Goal: Task Accomplishment & Management: Complete application form

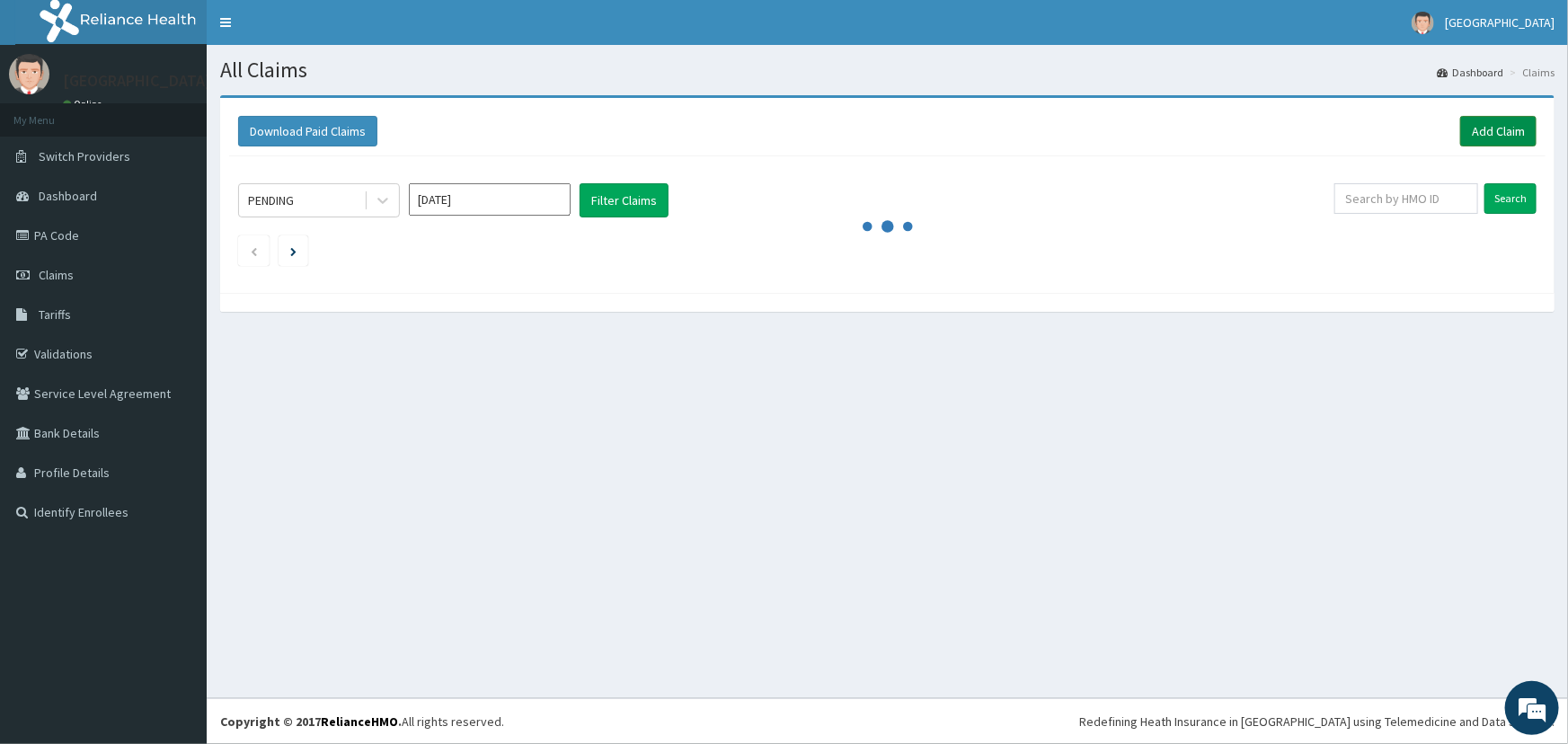
click at [1509, 133] on link "Add Claim" at bounding box center [1498, 131] width 77 height 30
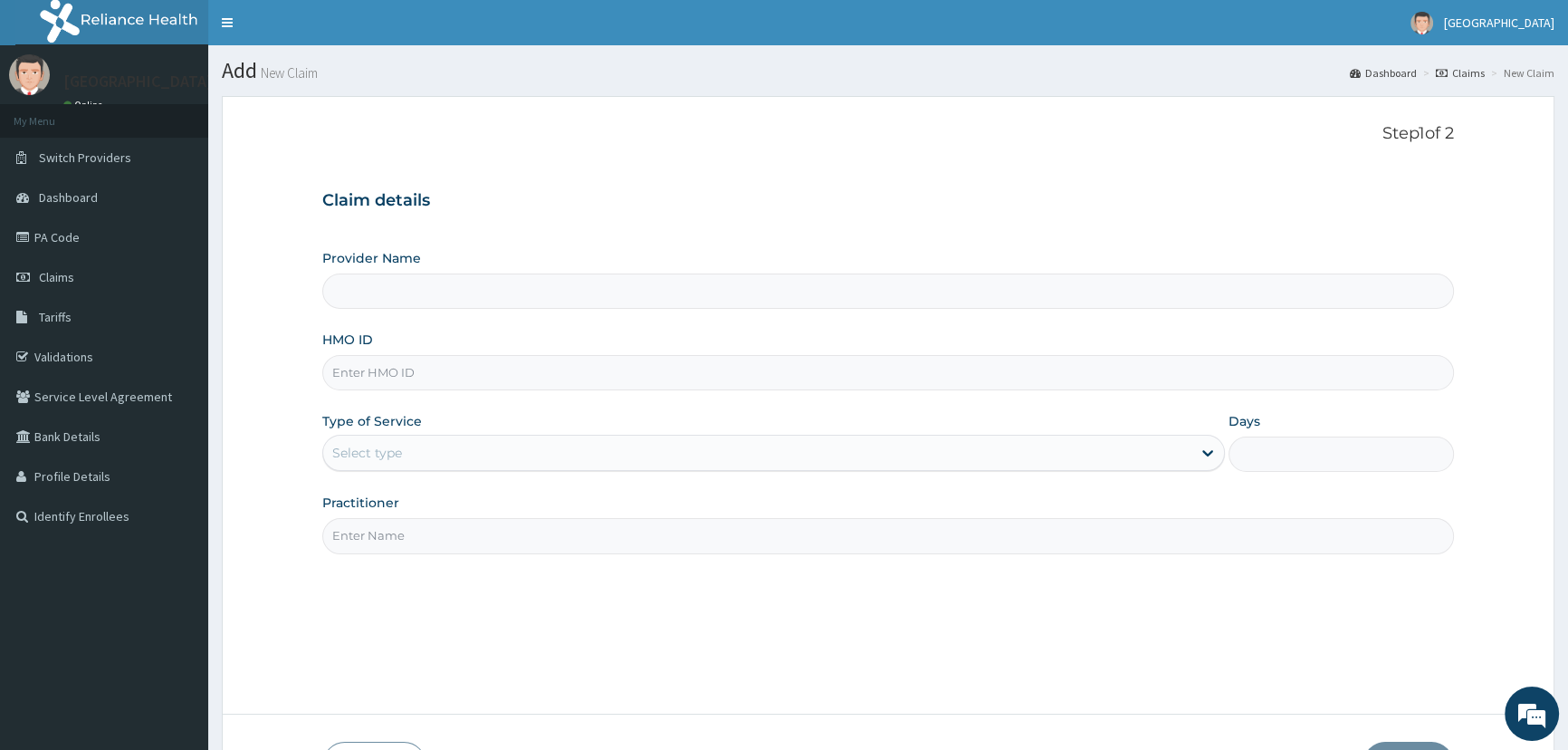
type input "Mother and Child Hospital - [GEOGRAPHIC_DATA]"
click at [481, 362] on input "HMO ID" at bounding box center [888, 373] width 1132 height 35
type input "BPO/10024/B"
click at [390, 459] on div "Select type" at bounding box center [367, 452] width 70 height 18
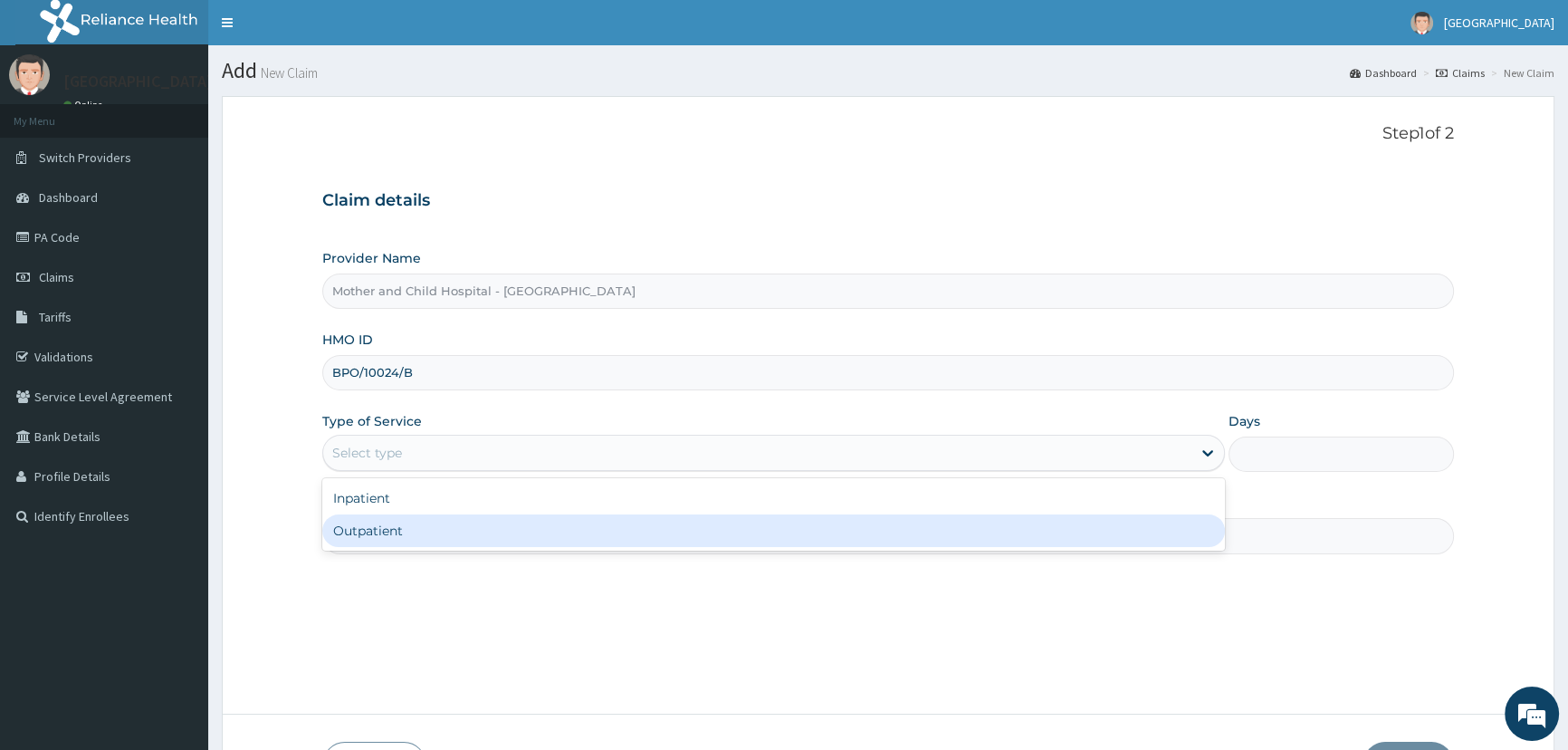
click at [372, 534] on div "Outpatient" at bounding box center [773, 530] width 902 height 32
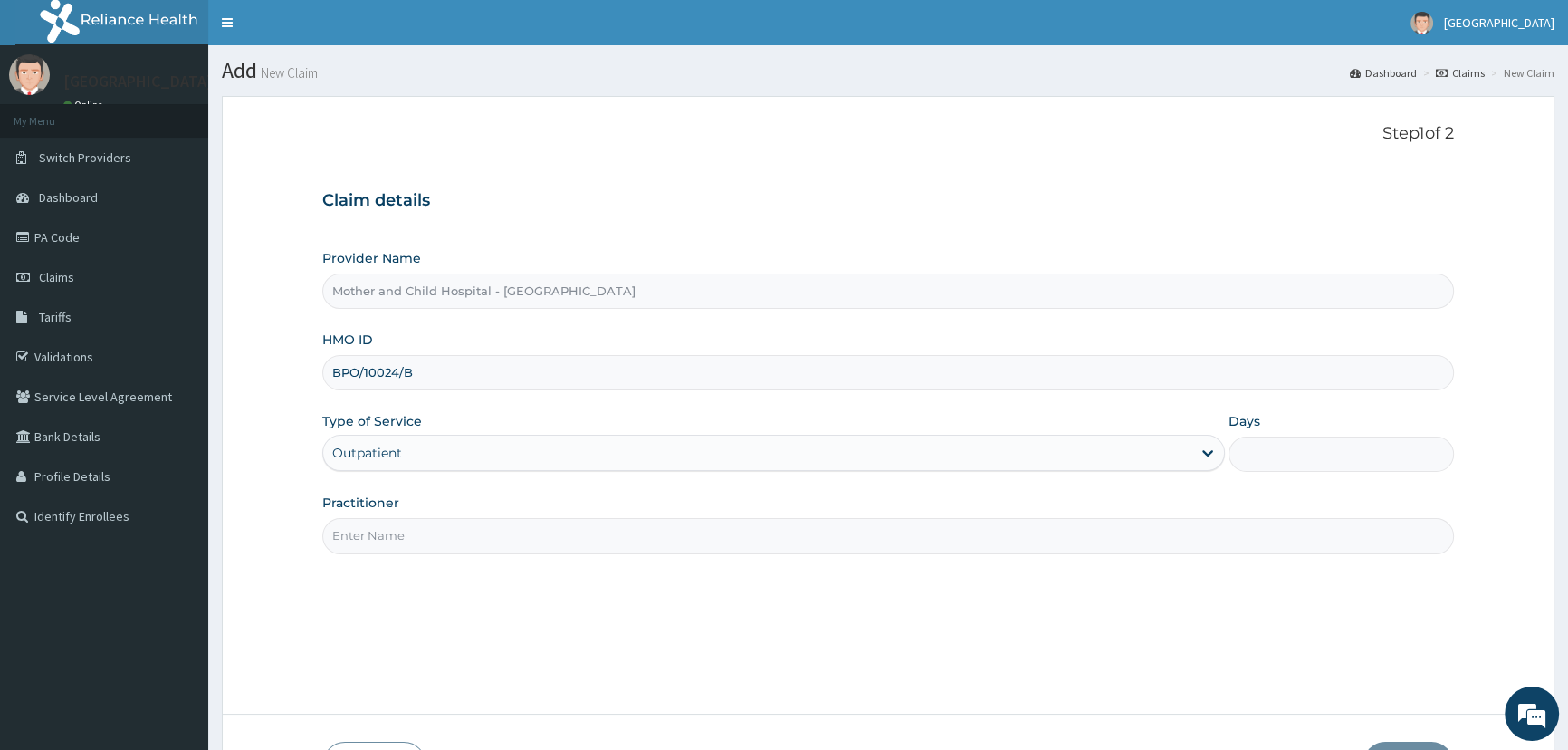
type input "1"
click at [401, 534] on input "Practitioner" at bounding box center [888, 535] width 1132 height 35
type input "D"
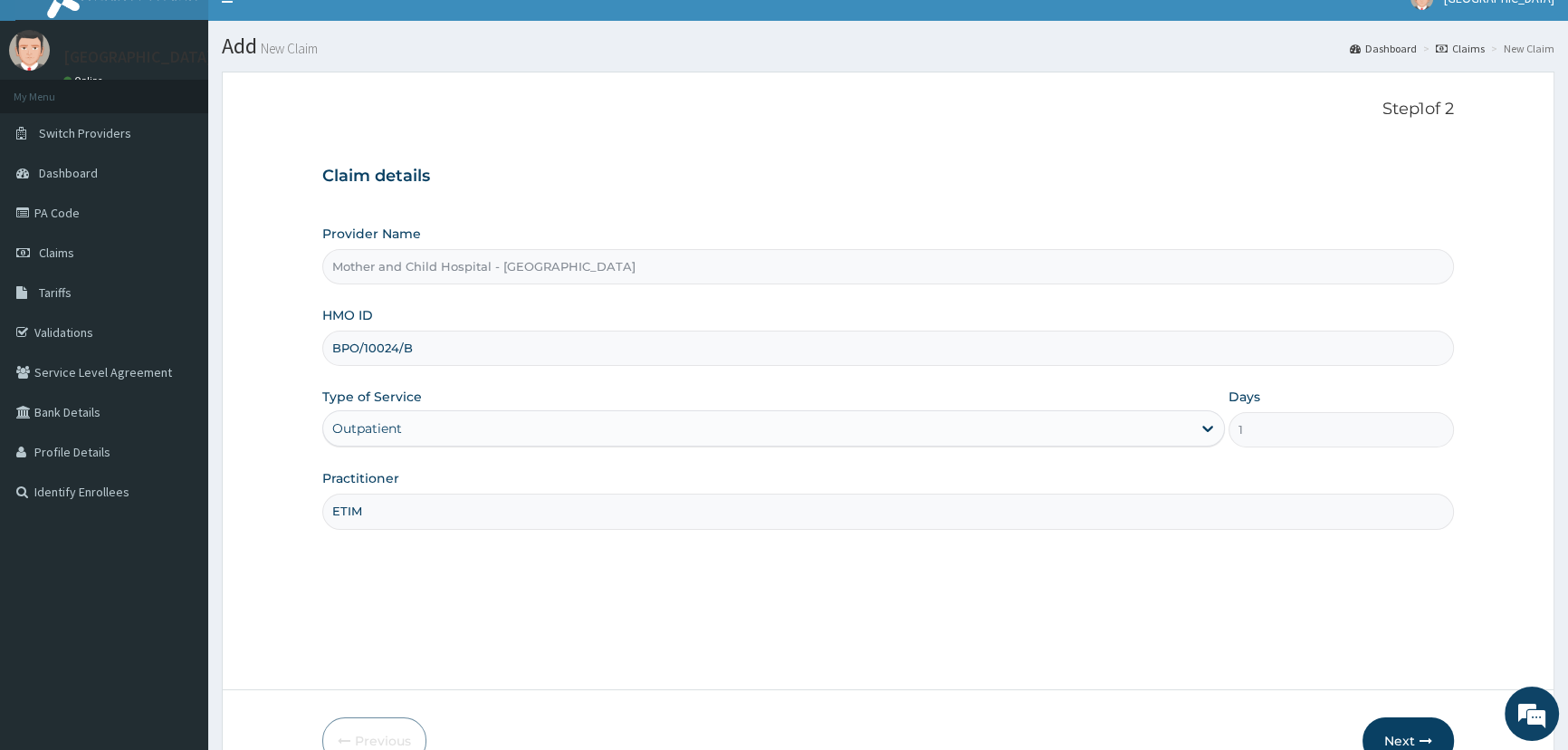
scroll to position [127, 0]
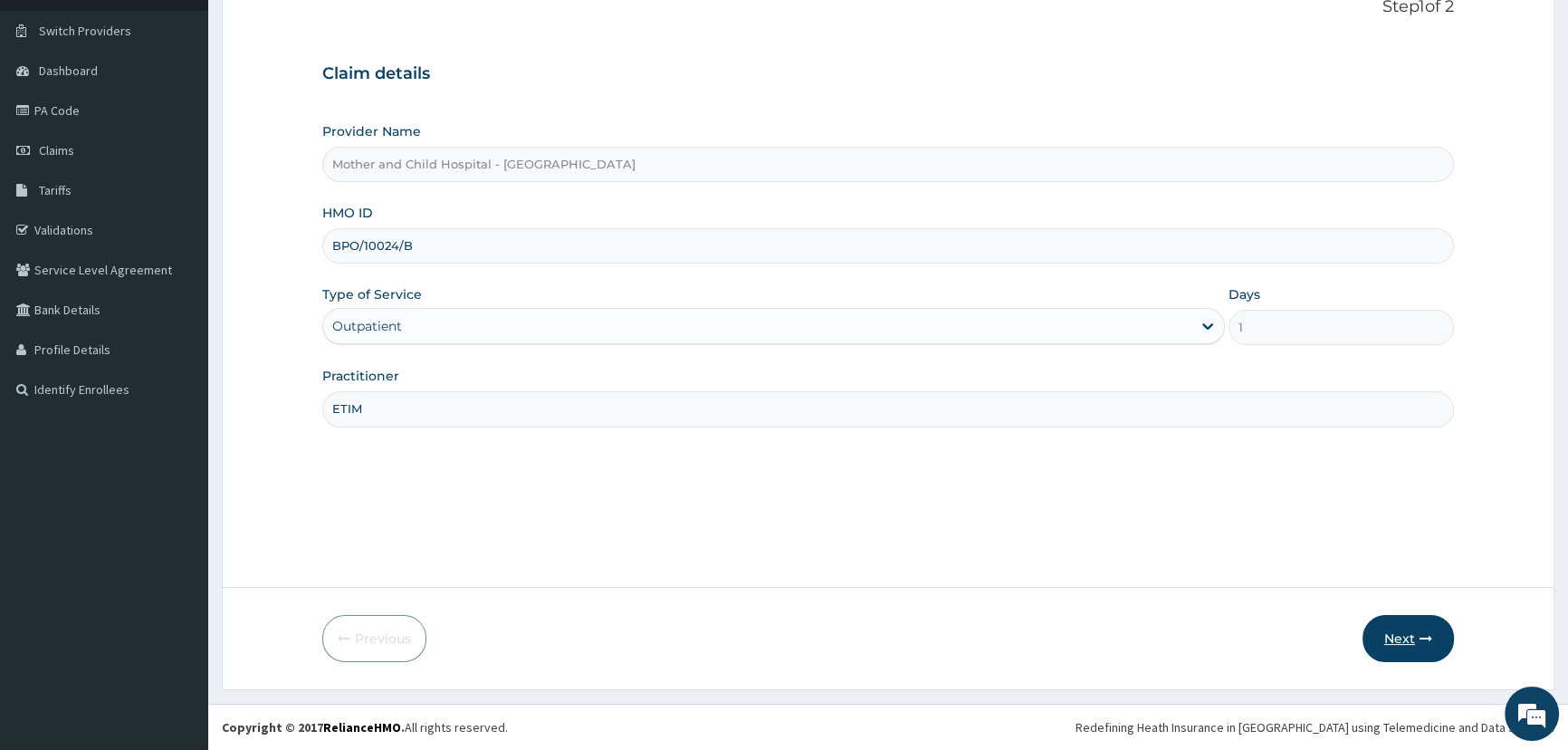
type input "ETIM"
click at [1382, 633] on button "Next" at bounding box center [1408, 638] width 92 height 47
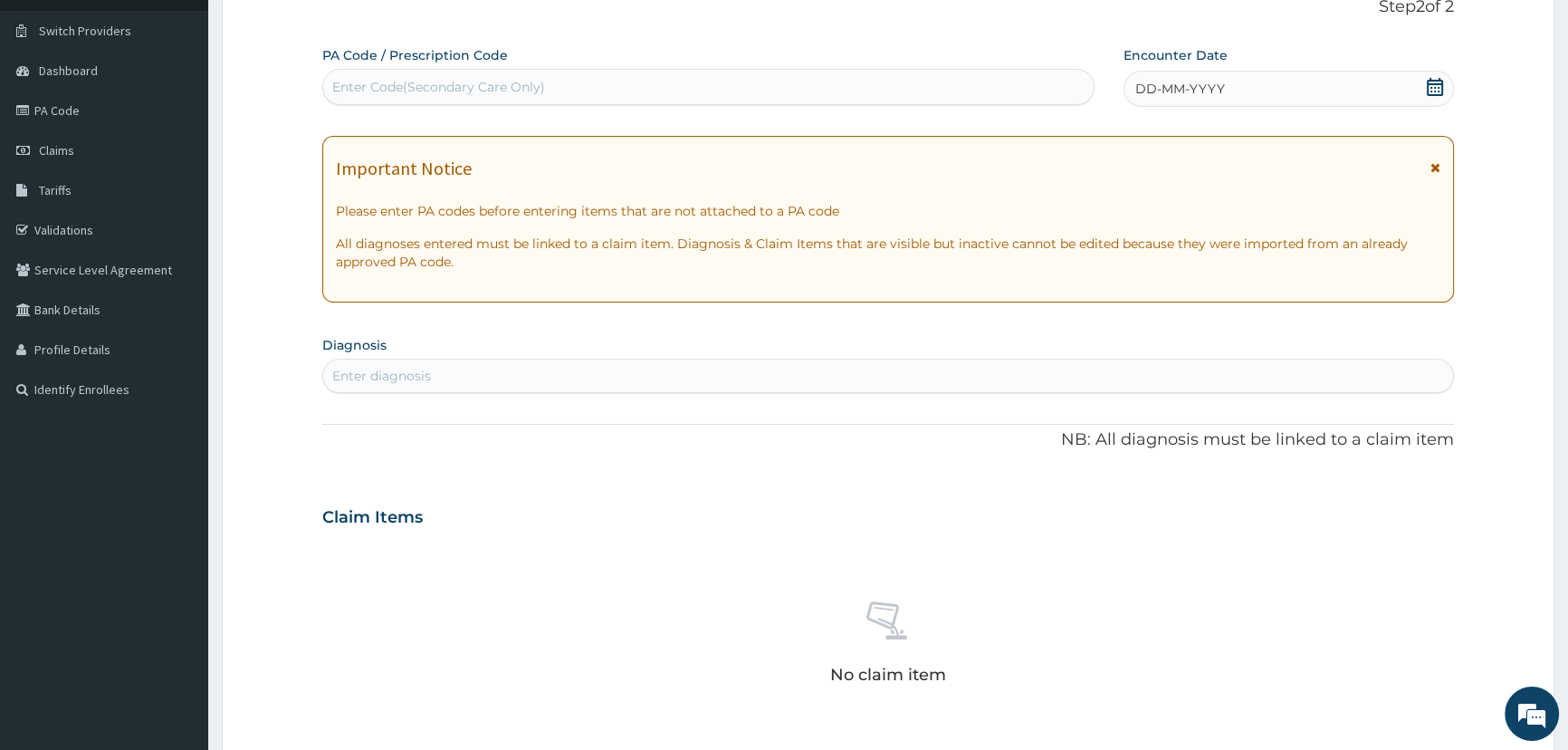
click at [514, 96] on div "Enter Code(Secondary Care Only)" at bounding box center [708, 87] width 770 height 29
paste input "PA/13E320"
type input "PA/13E320"
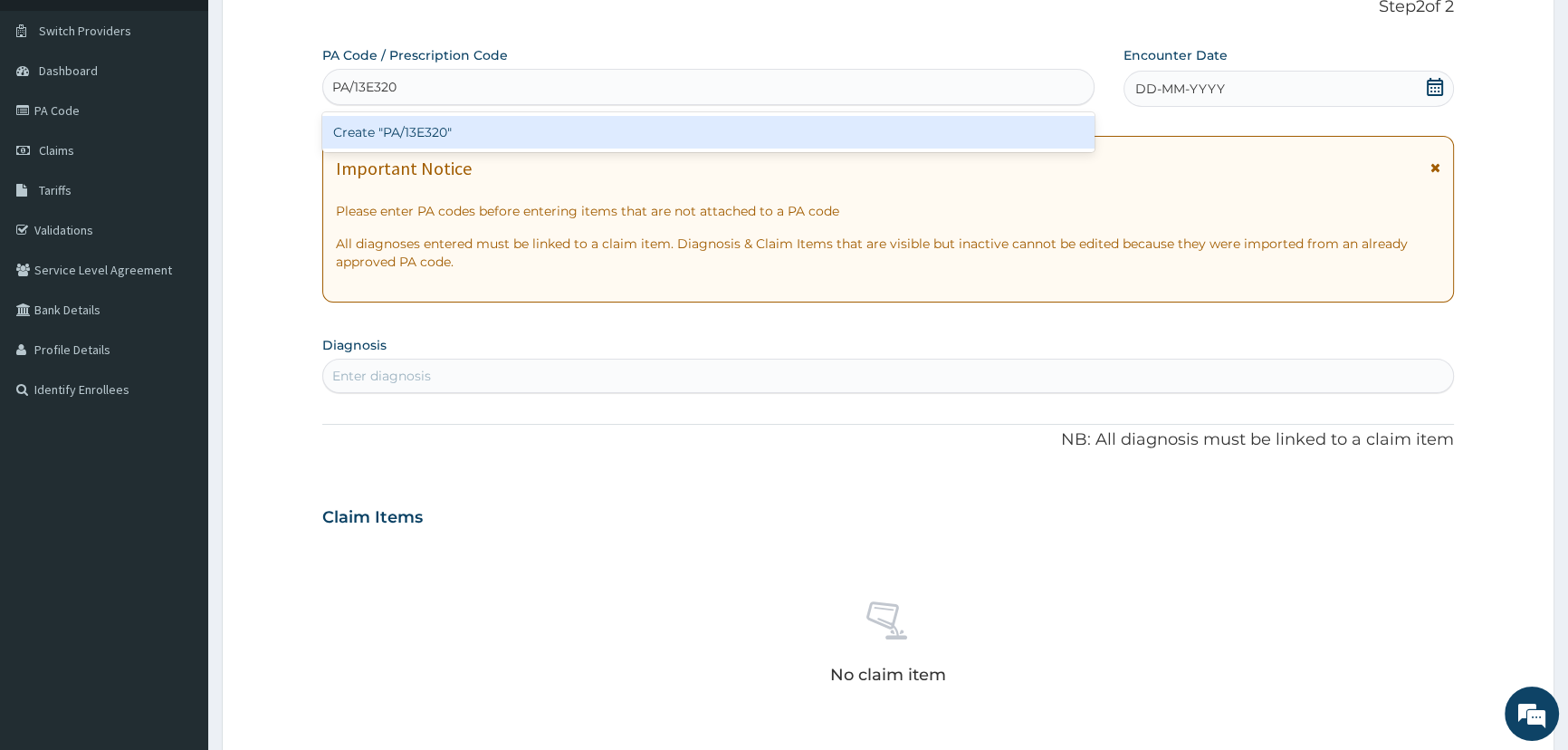
click at [423, 122] on div "Create "PA/13E320"" at bounding box center [707, 132] width 771 height 32
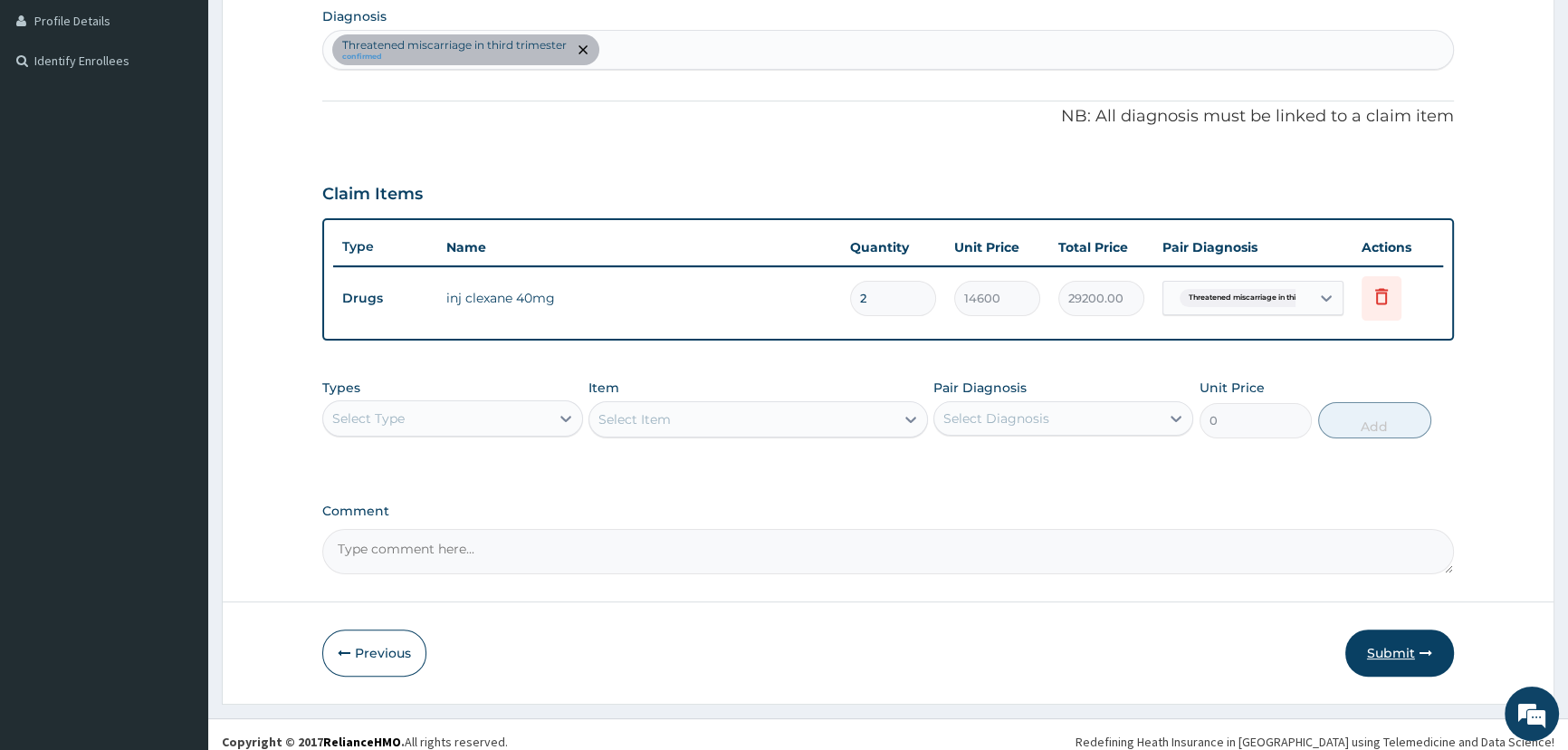
click at [1362, 644] on button "Submit" at bounding box center [1400, 653] width 109 height 47
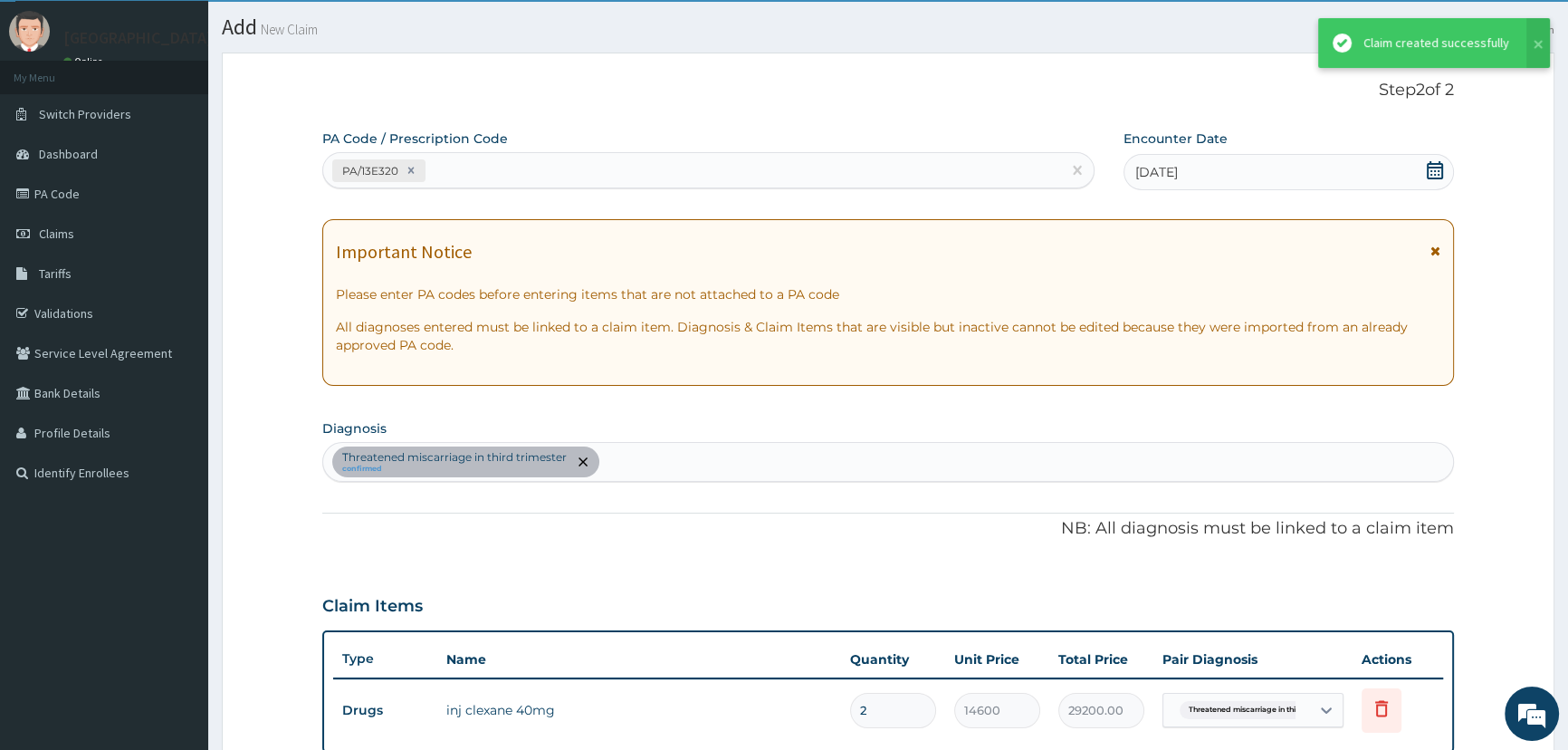
scroll to position [456, 0]
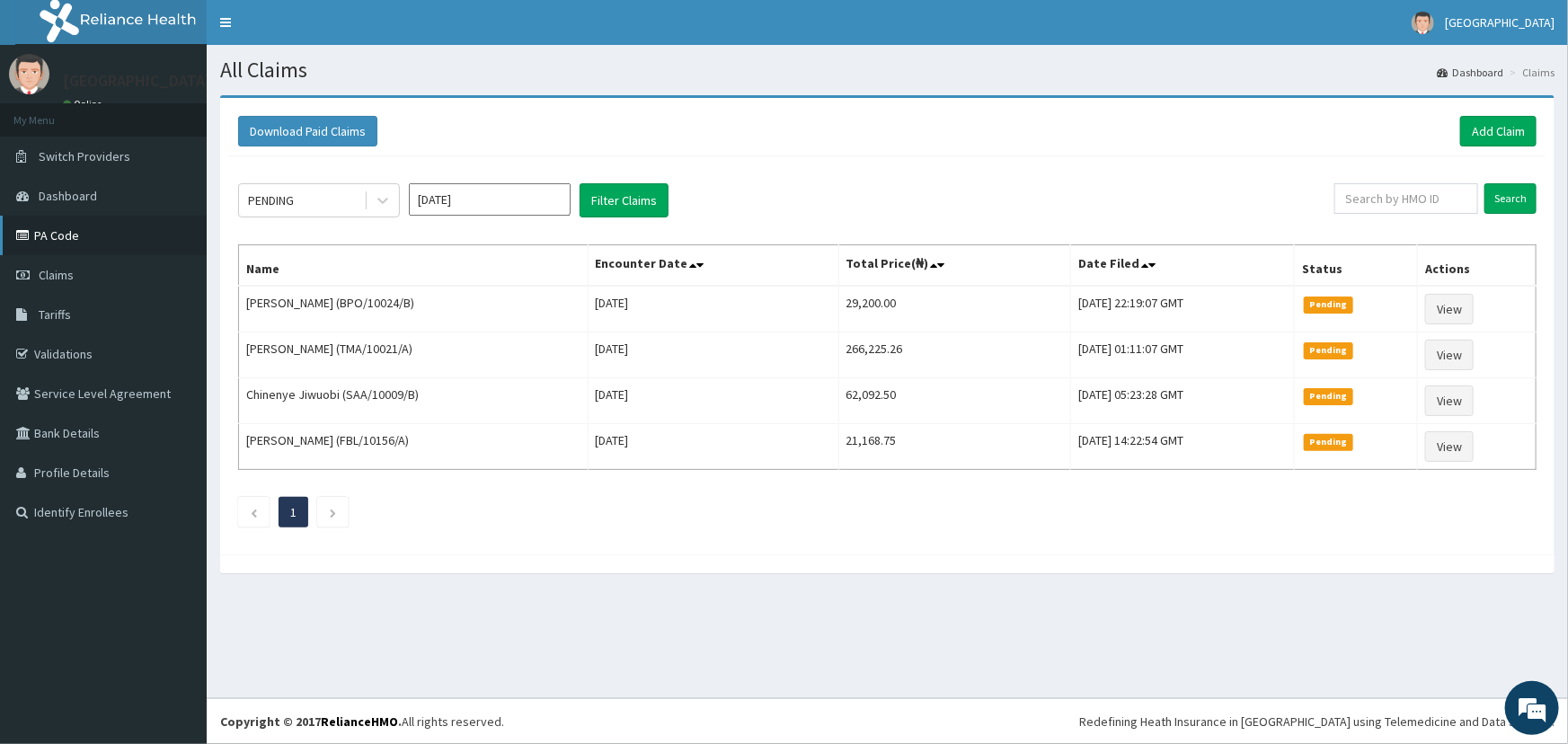
click at [56, 229] on link "PA Code" at bounding box center [103, 235] width 207 height 40
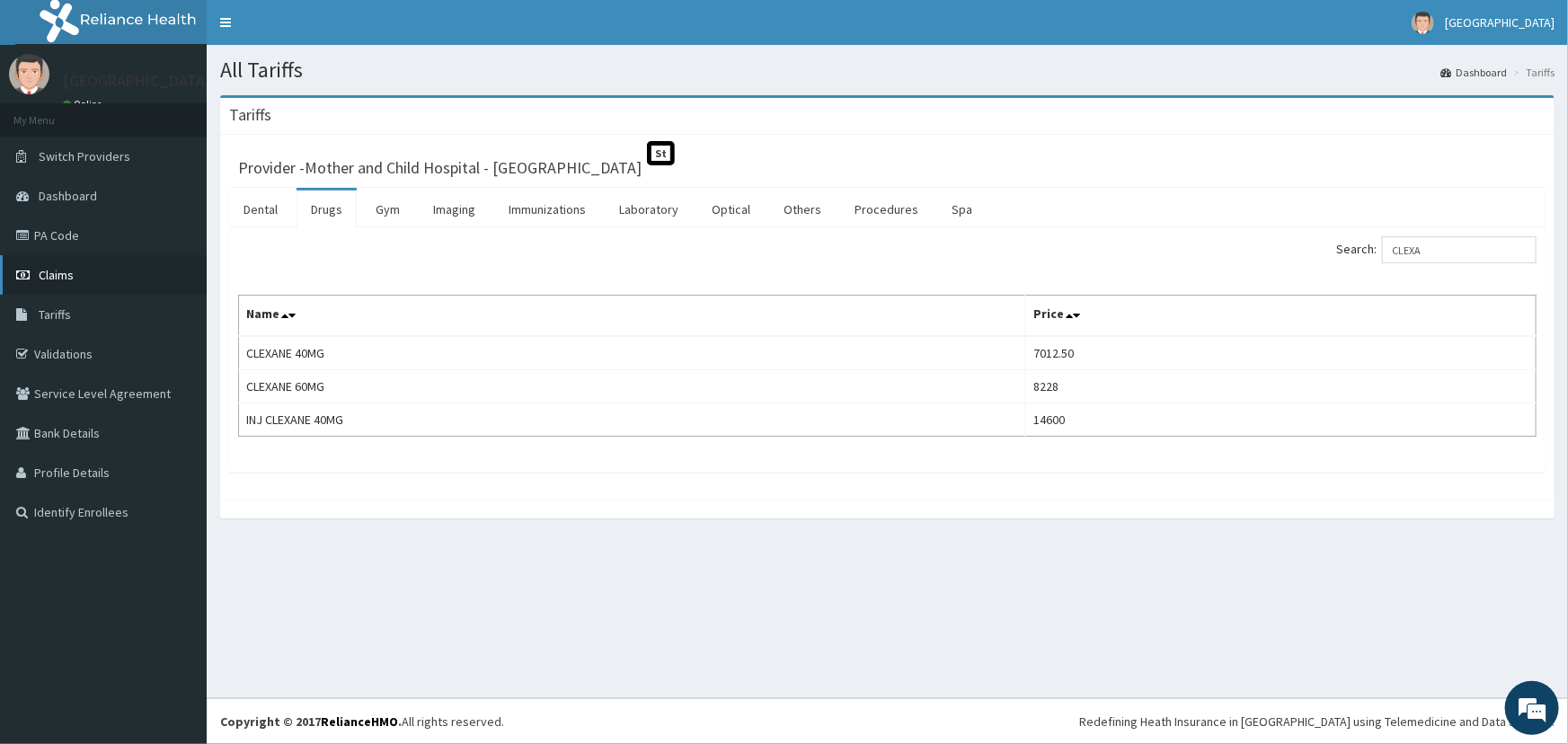
click at [72, 274] on span "Claims" at bounding box center [56, 274] width 35 height 16
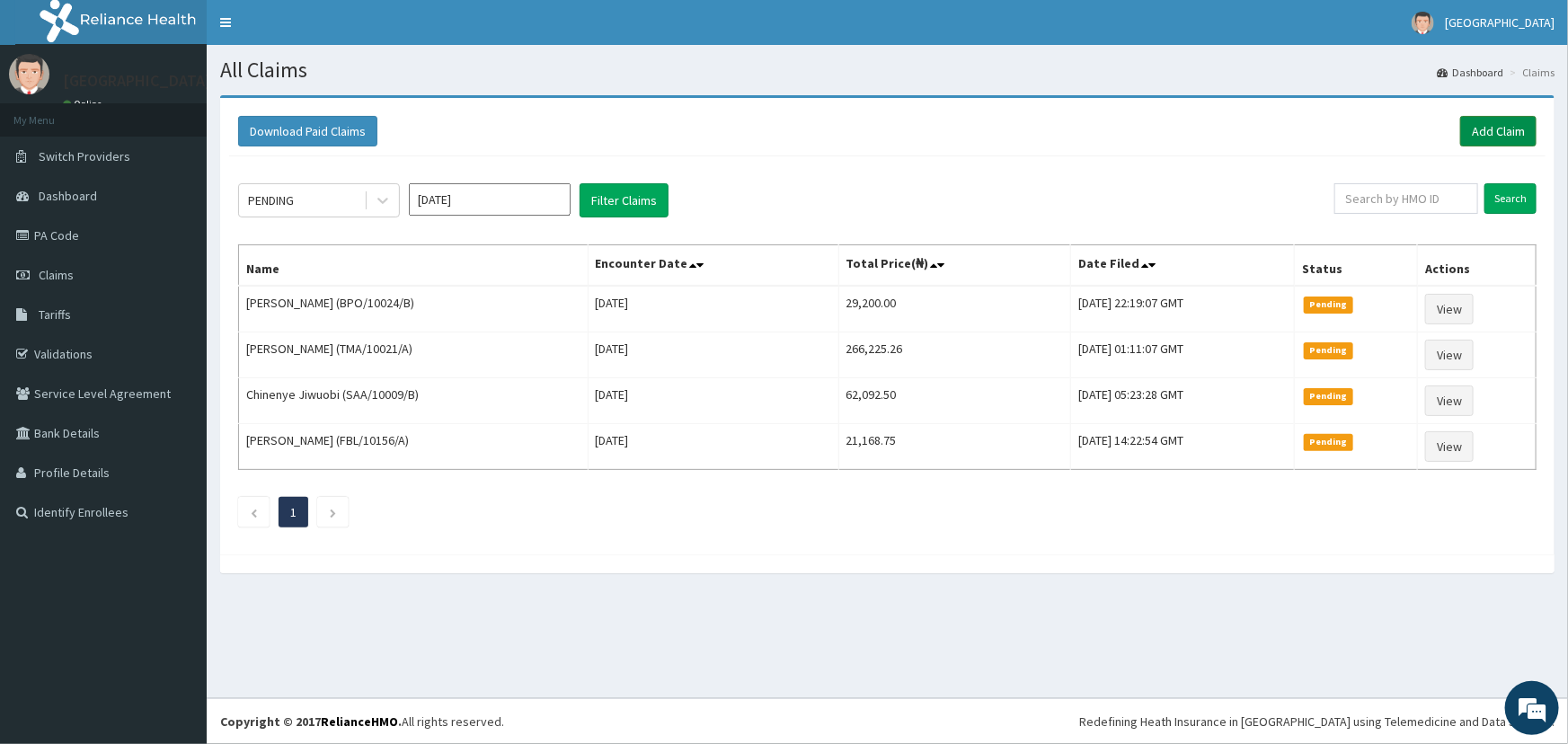
click at [1495, 142] on link "Add Claim" at bounding box center [1498, 131] width 77 height 30
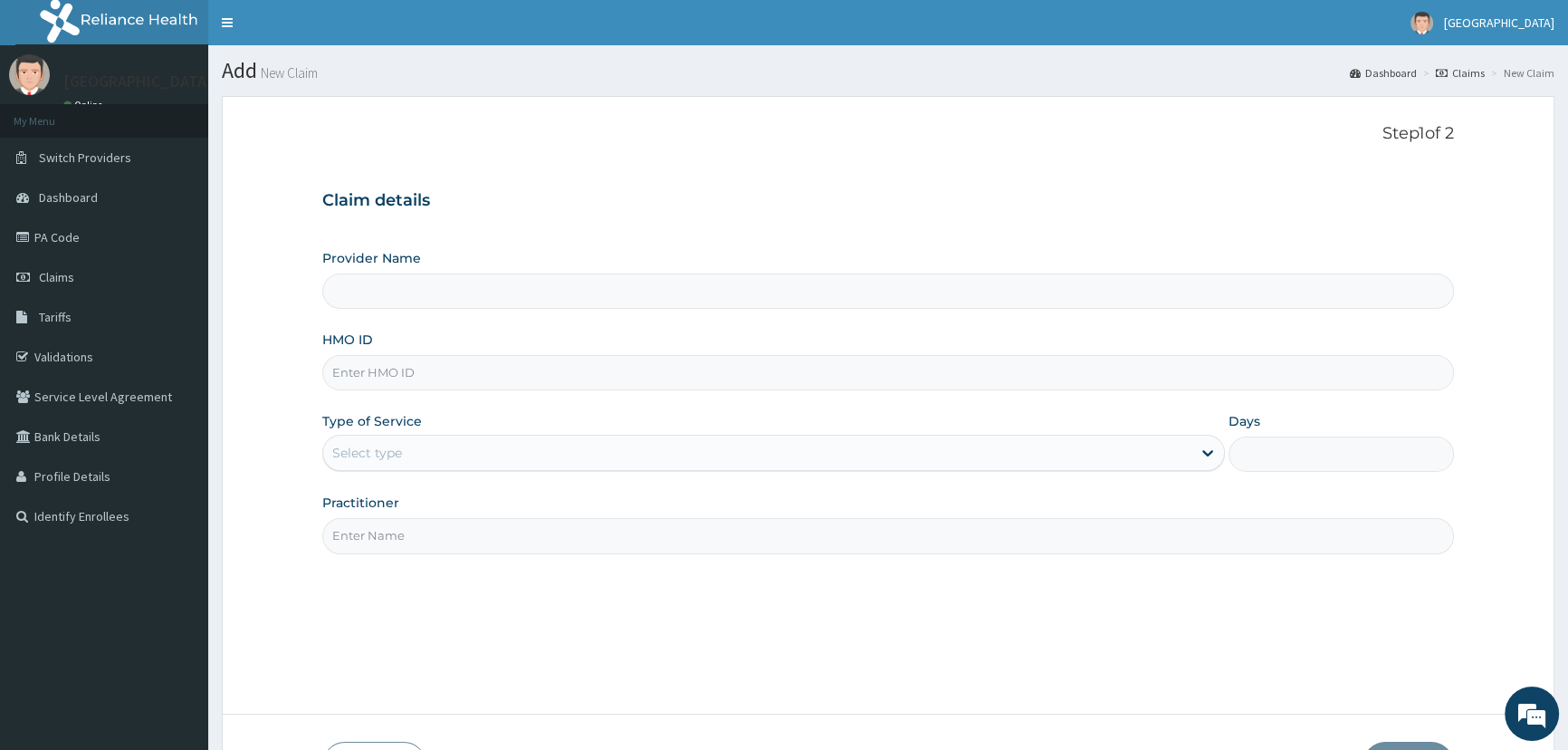
type input "Mother and Child Hospital - [GEOGRAPHIC_DATA]"
click at [440, 377] on input "HMO ID" at bounding box center [888, 373] width 1132 height 35
type input "AFO/10084/A"
click at [438, 446] on div "Select type" at bounding box center [757, 453] width 868 height 29
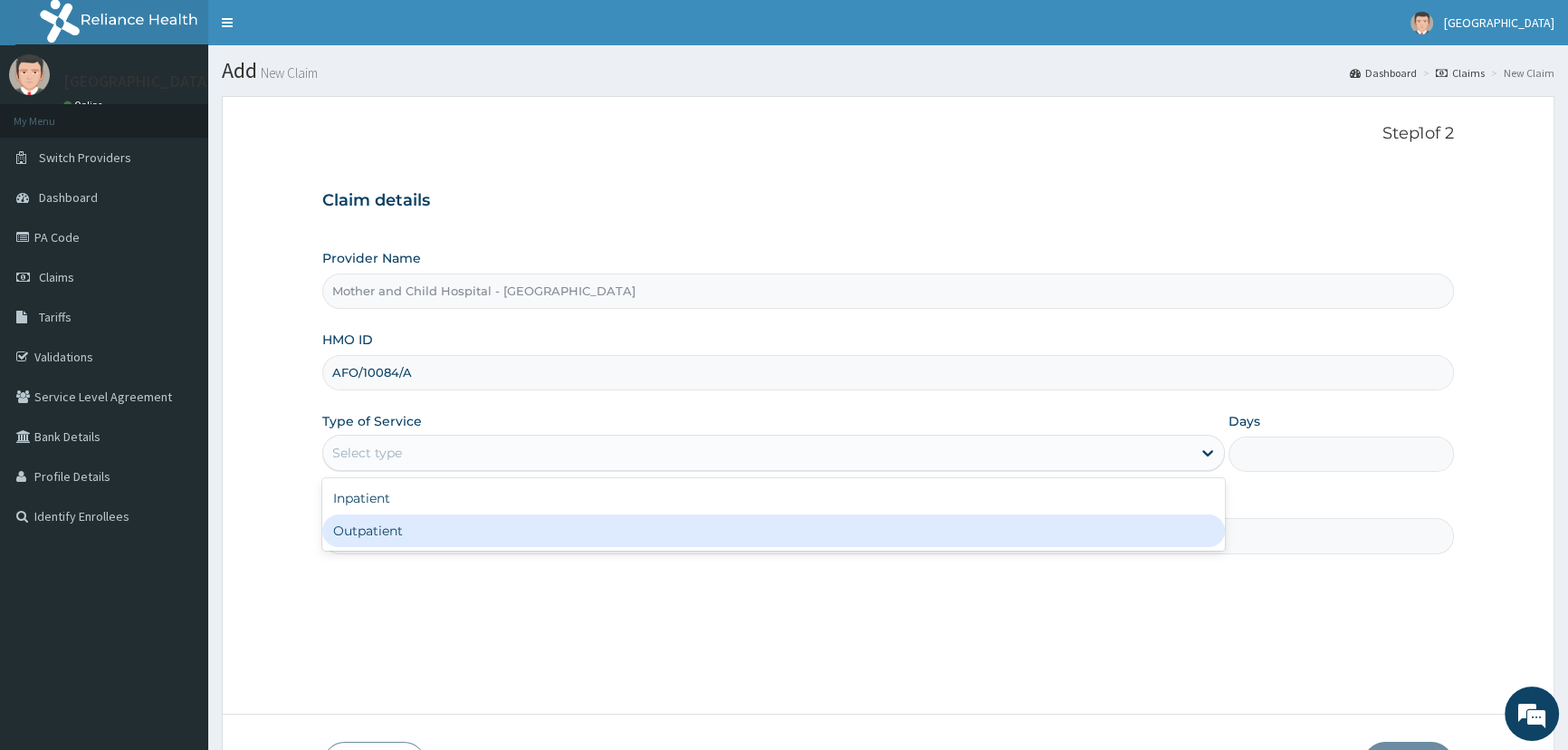
click at [413, 526] on div "Outpatient" at bounding box center [773, 530] width 902 height 32
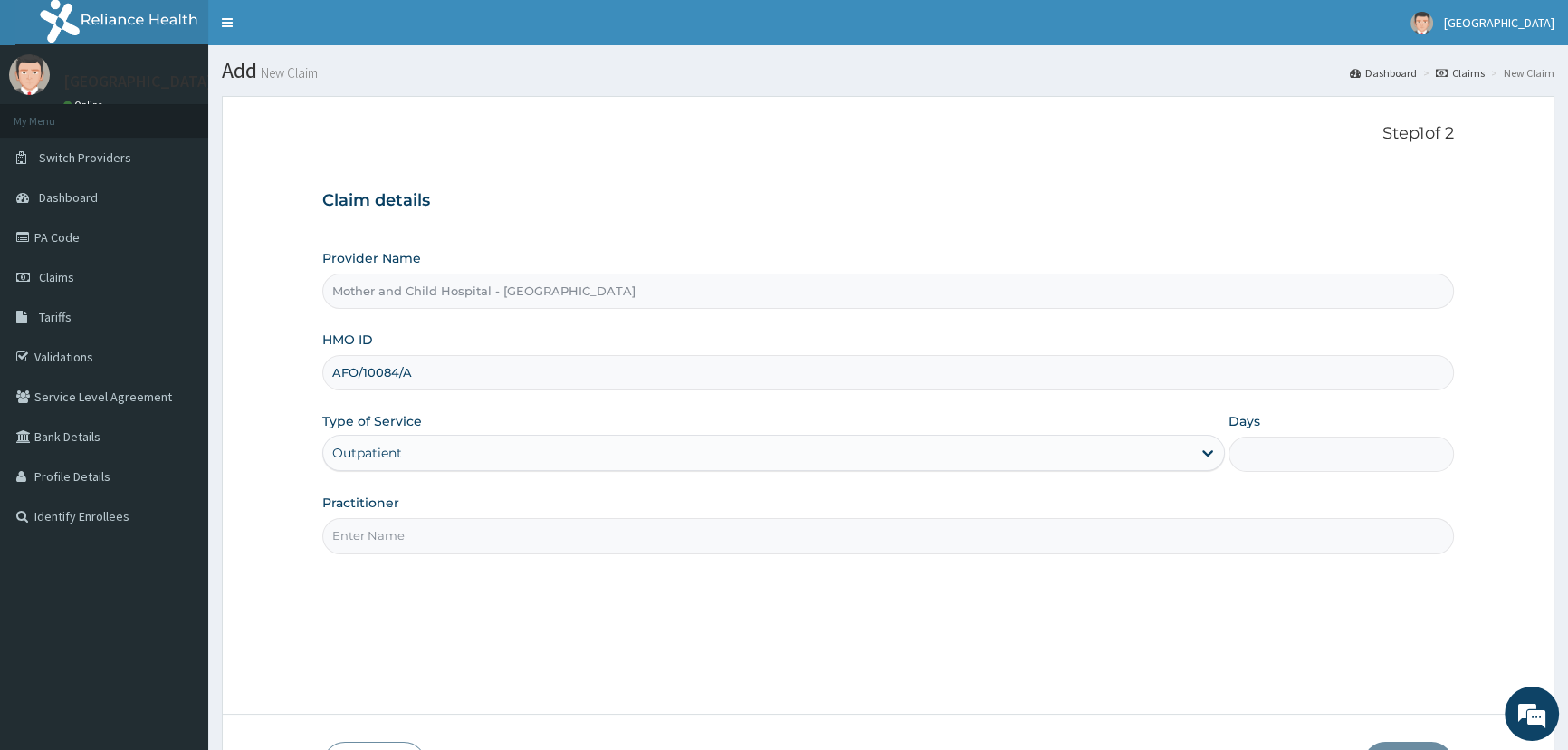
type input "1"
click at [439, 518] on input "Practitioner" at bounding box center [888, 535] width 1132 height 35
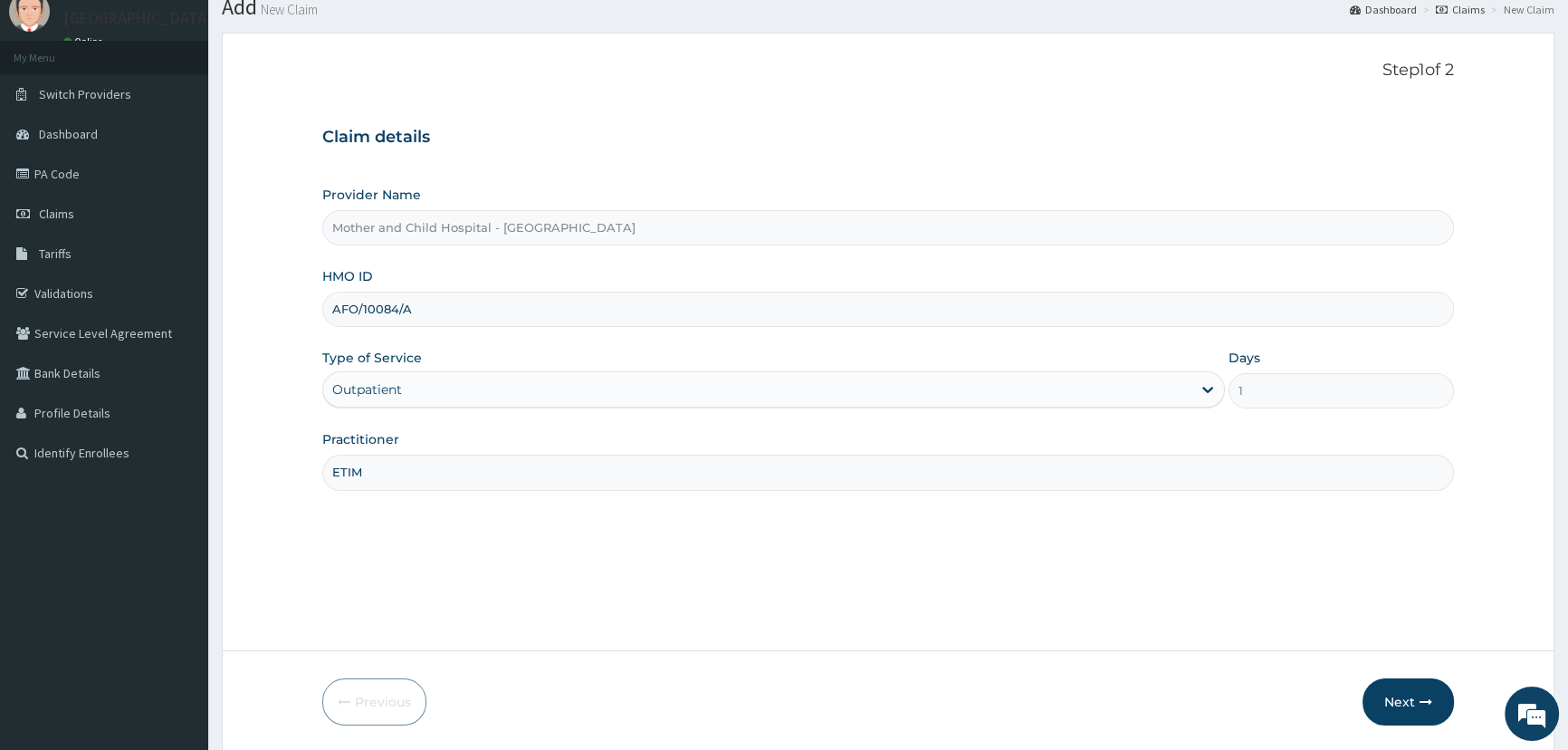
scroll to position [127, 0]
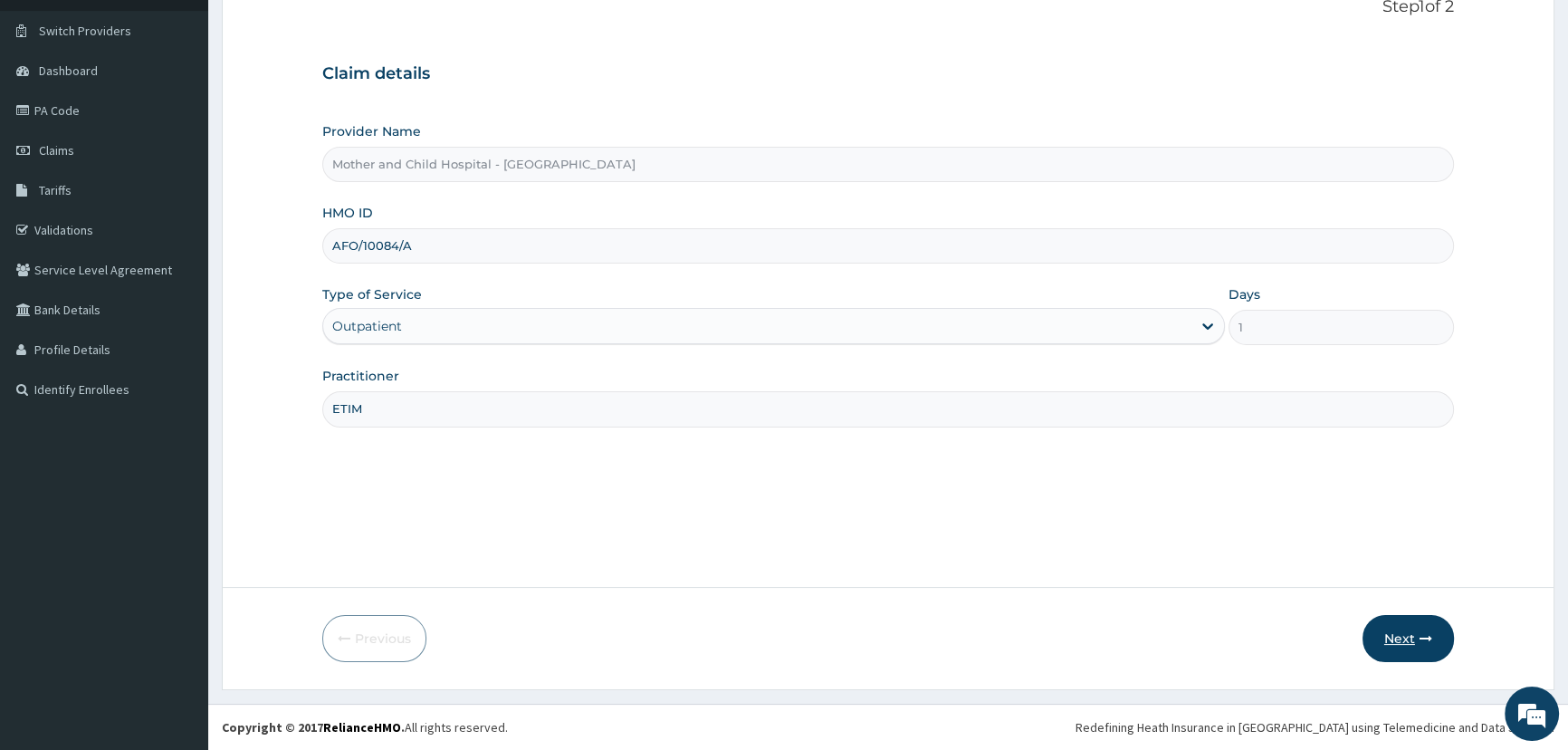
type input "ETIM"
click at [1405, 642] on button "Next" at bounding box center [1408, 638] width 92 height 47
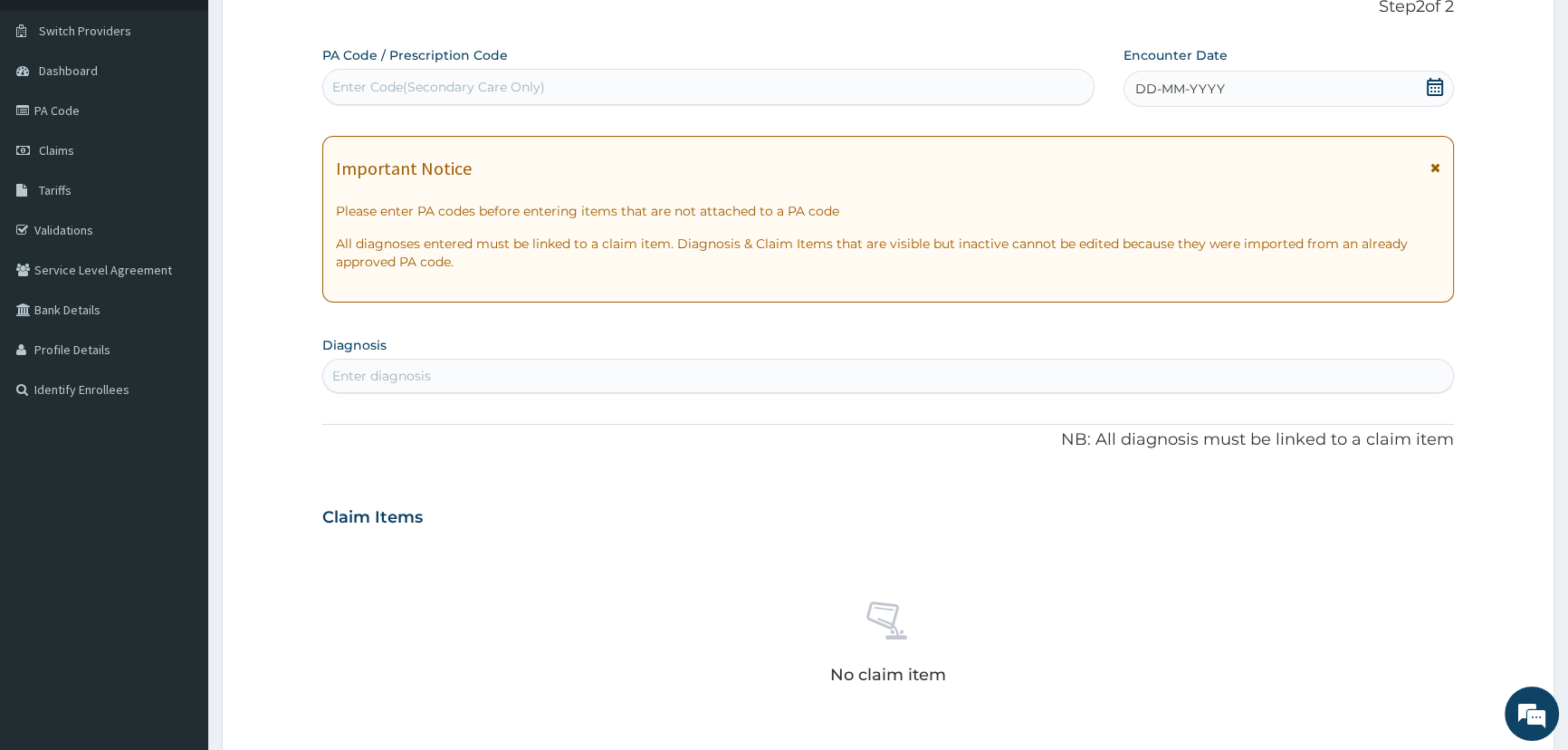
drag, startPoint x: 553, startPoint y: 81, endPoint x: 615, endPoint y: 58, distance: 66.1
click at [588, 67] on div "PA Code / Prescription Code Use Up and Down to choose options, press Enter to s…" at bounding box center [707, 75] width 771 height 59
paste input "PA/B99950"
type input "PA/B99950"
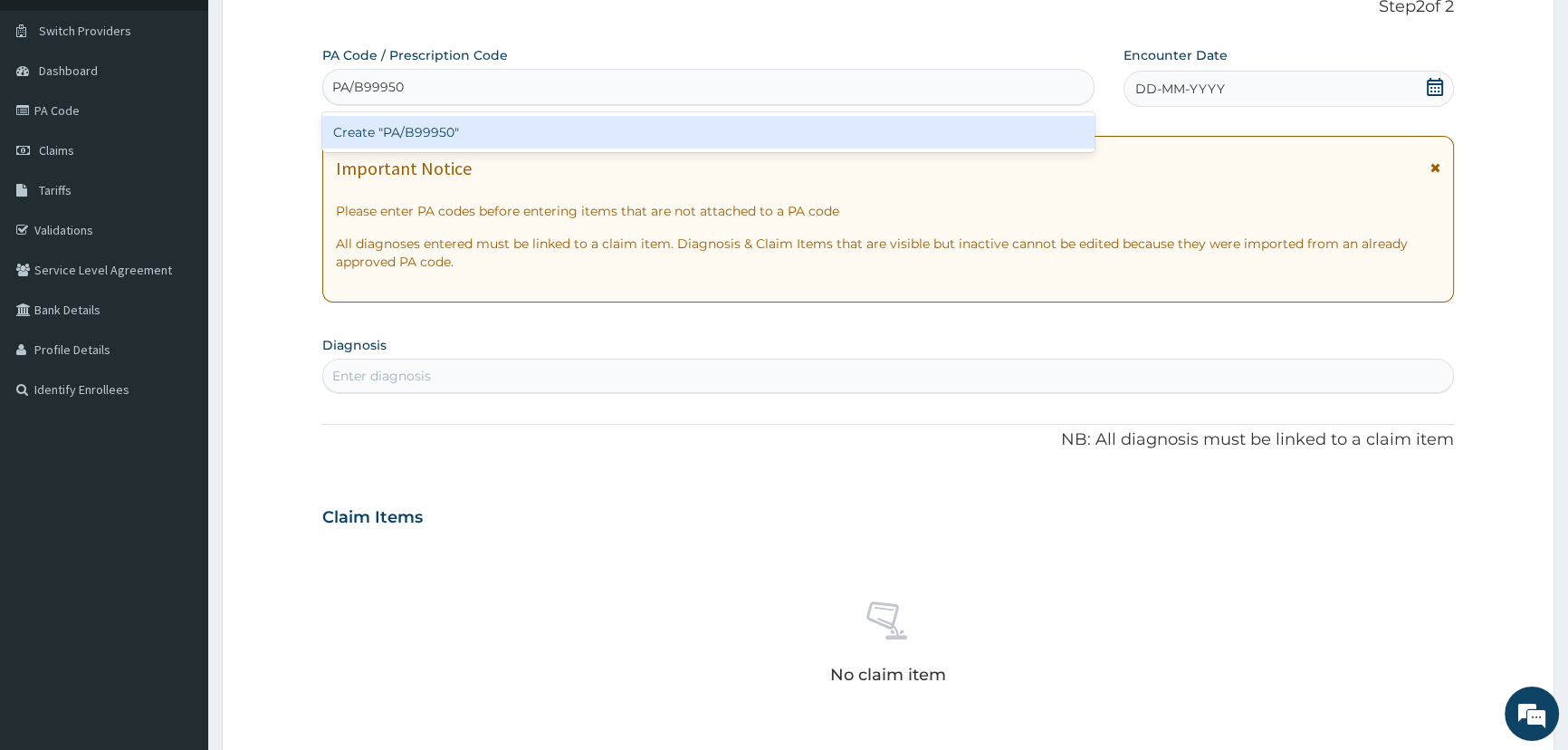
click at [417, 131] on div "Create "PA/B99950"" at bounding box center [707, 132] width 771 height 32
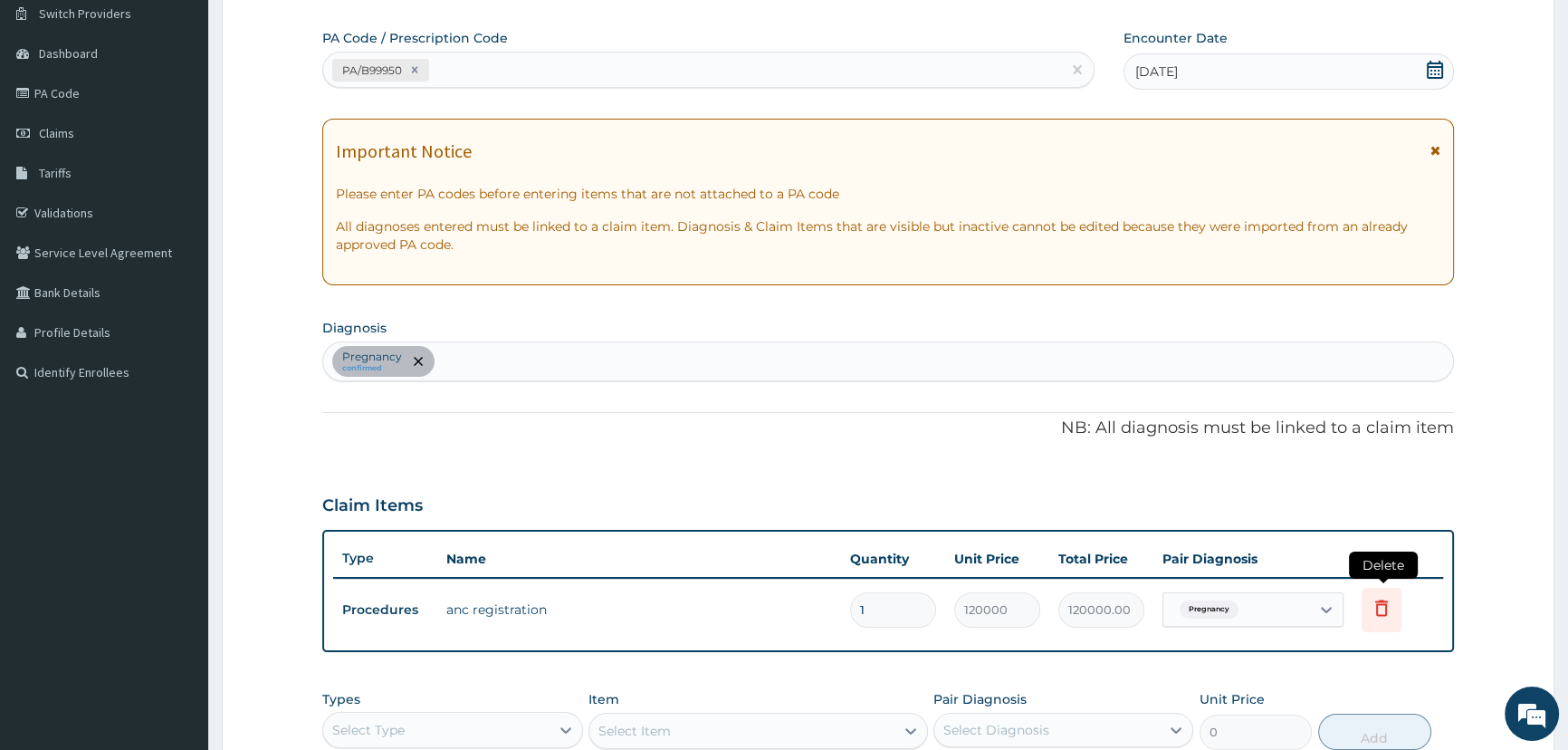
scroll to position [456, 0]
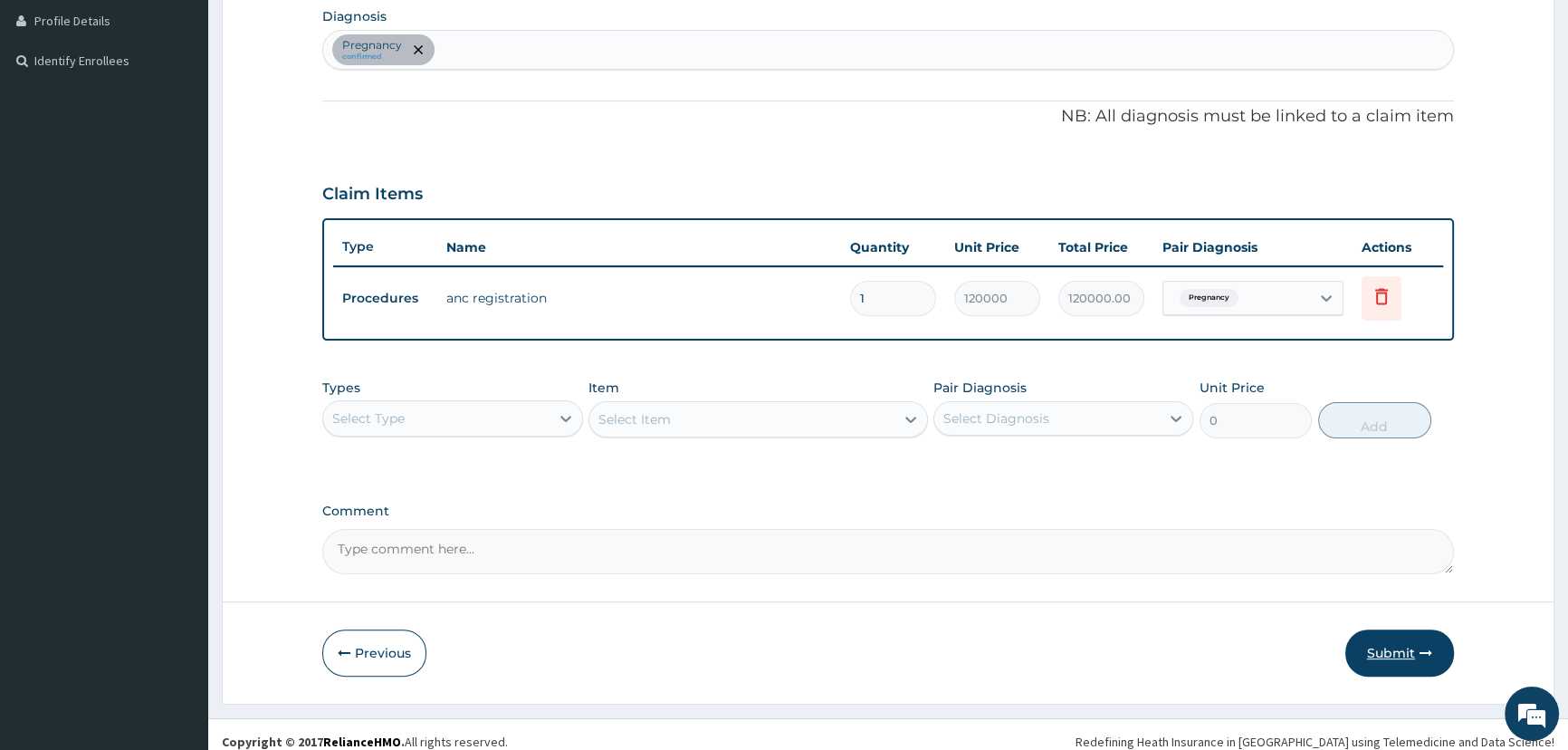
click at [1384, 658] on button "Submit" at bounding box center [1400, 653] width 109 height 47
